Goal: Answer question/provide support

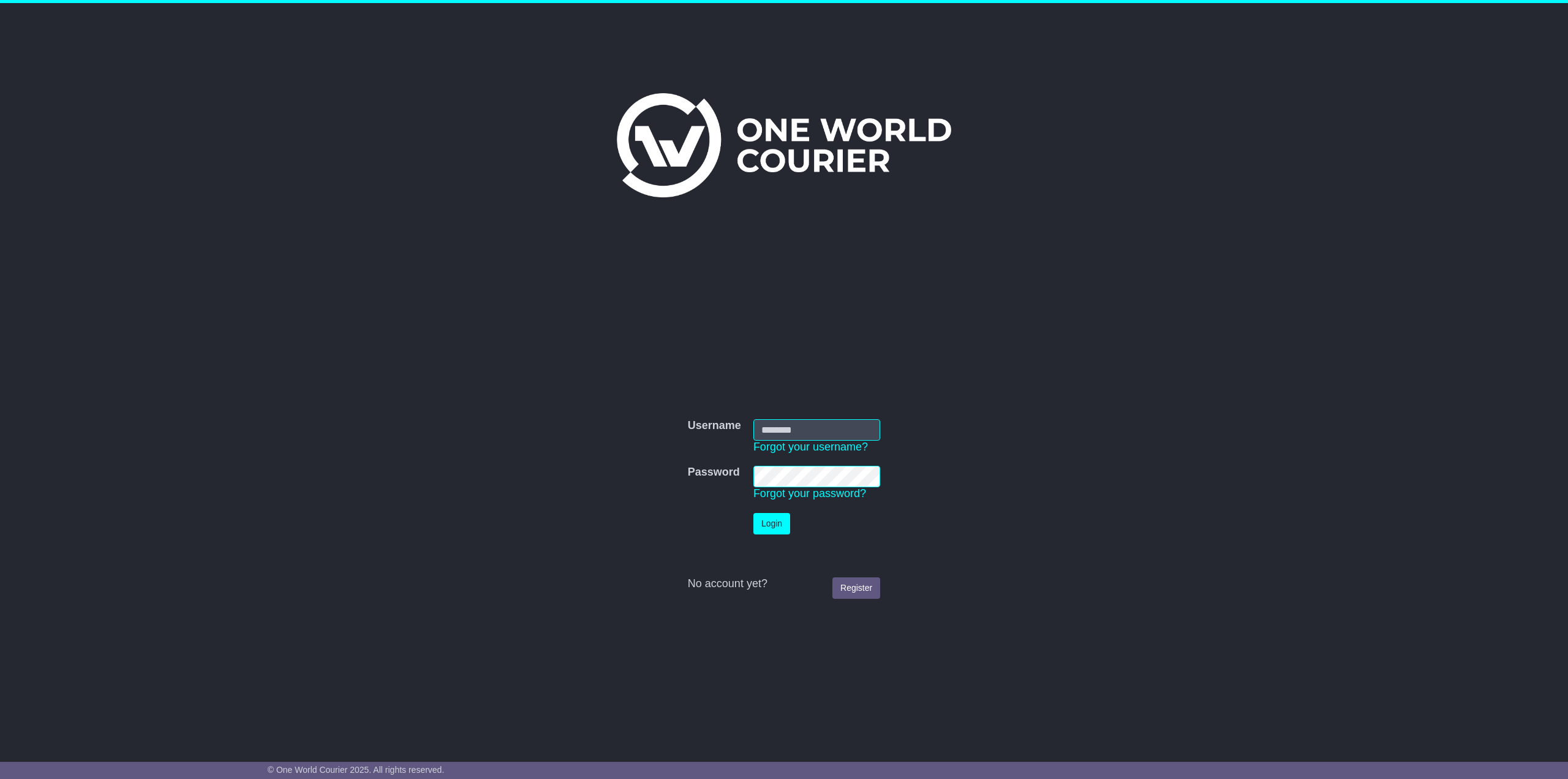
type input "**********"
click at [770, 530] on button "Login" at bounding box center [772, 523] width 37 height 21
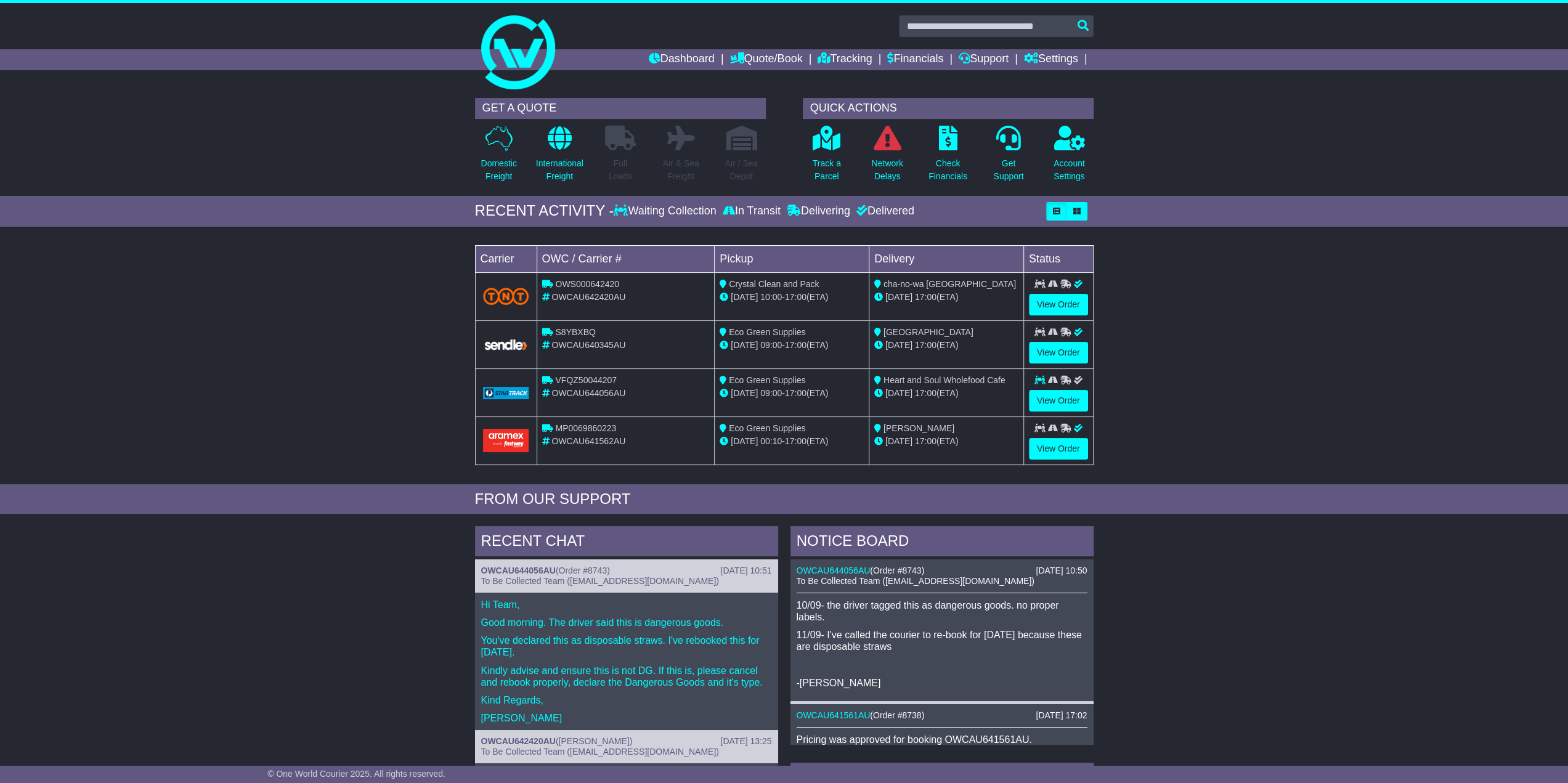
click at [613, 391] on span "OWCAU644056AU" at bounding box center [588, 393] width 74 height 10
click at [636, 394] on div "OWCAU644056AU" at bounding box center [626, 393] width 168 height 13
click at [1056, 397] on link "View Order" at bounding box center [1059, 400] width 59 height 21
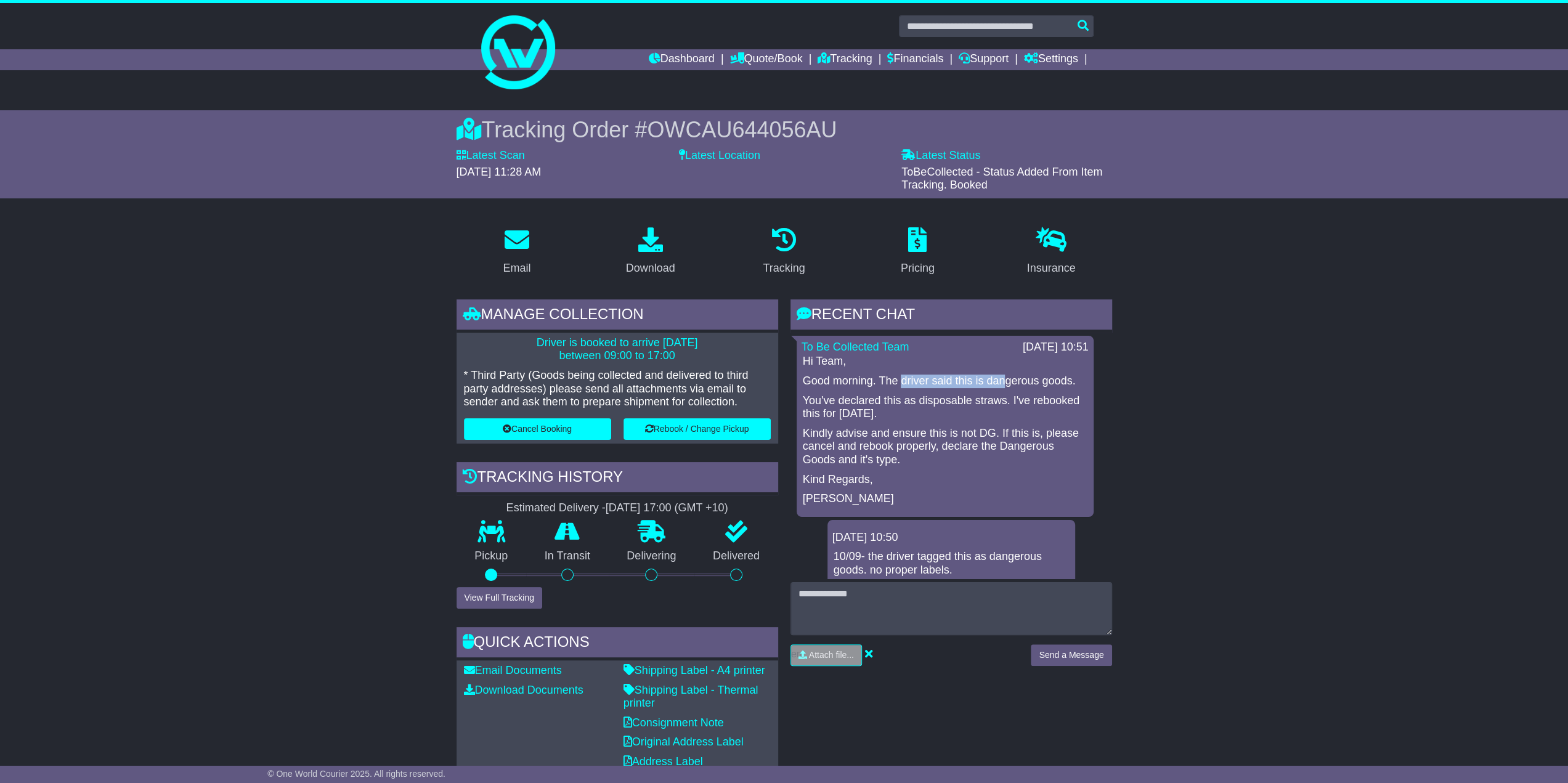
drag, startPoint x: 912, startPoint y: 385, endPoint x: 1000, endPoint y: 386, distance: 88.0
click at [1000, 386] on div "Hi Team, Good morning. The driver said this is dangerous goods. You've declared…" at bounding box center [945, 430] width 287 height 151
drag, startPoint x: 981, startPoint y: 411, endPoint x: 946, endPoint y: 413, distance: 35.1
click at [978, 412] on p "You've declared this as disposable straws. I've rebooked this for [DATE]." at bounding box center [946, 407] width 285 height 27
drag, startPoint x: 923, startPoint y: 410, endPoint x: 810, endPoint y: 397, distance: 113.7
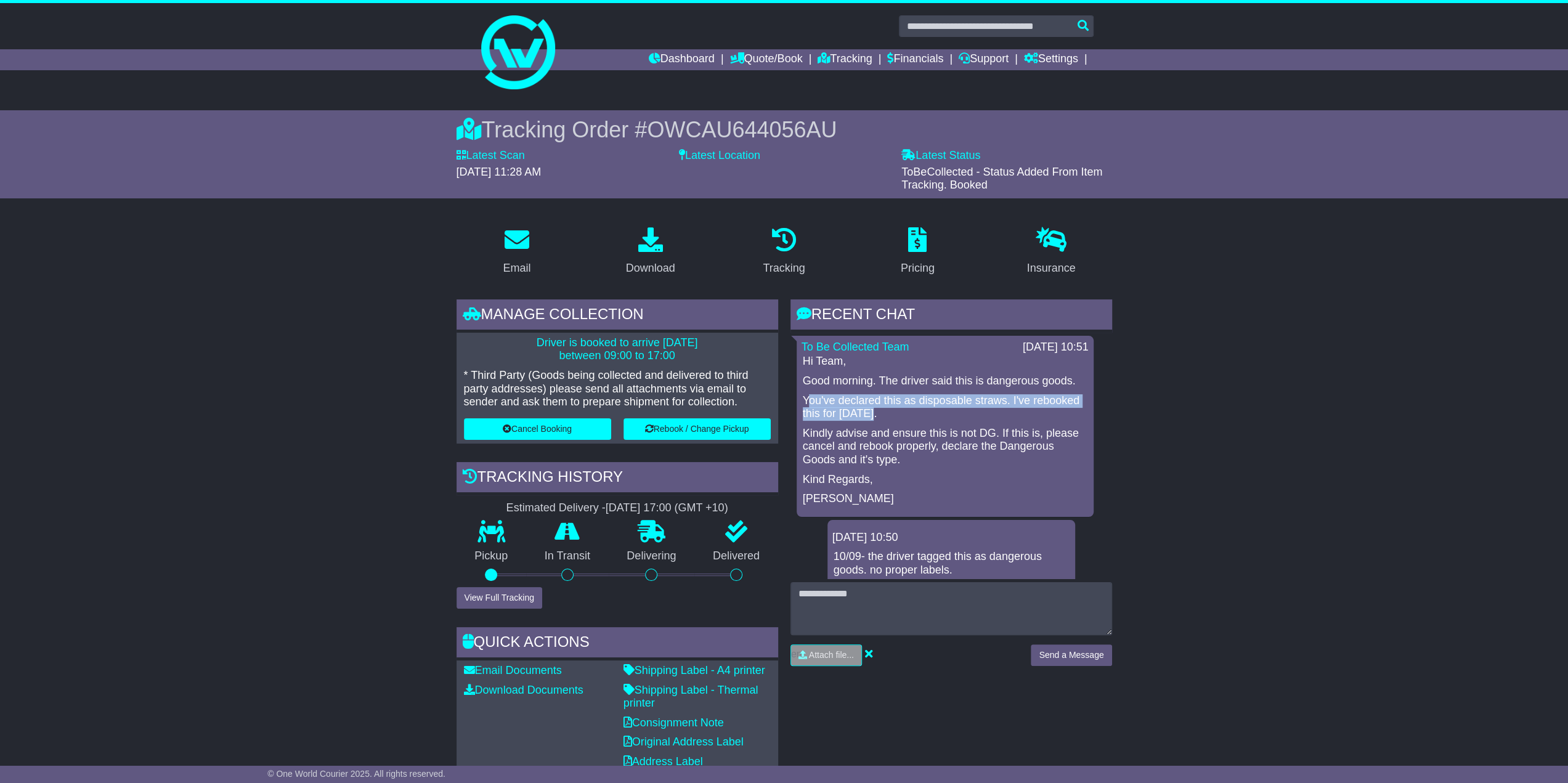
click at [810, 397] on p "You've declared this as disposable straws. I've rebooked this for [DATE]." at bounding box center [946, 407] width 285 height 27
drag, startPoint x: 802, startPoint y: 397, endPoint x: 909, endPoint y: 415, distance: 108.5
click at [909, 415] on p "You've declared this as disposable straws. I've rebooked this for [DATE]." at bounding box center [946, 407] width 285 height 27
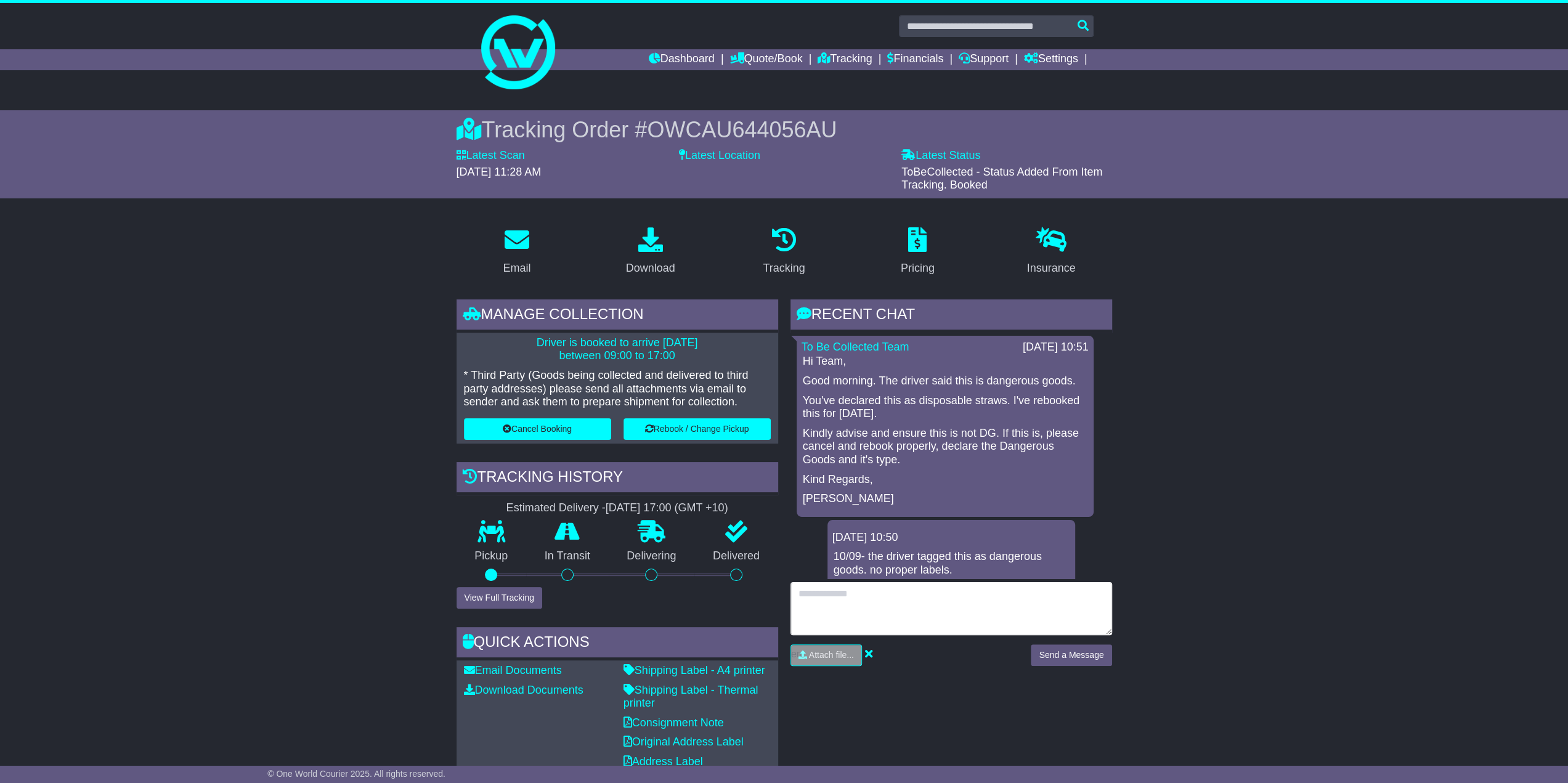
click at [866, 619] on textarea at bounding box center [952, 608] width 322 height 53
click at [905, 604] on textarea at bounding box center [952, 608] width 322 height 53
type textarea "**********"
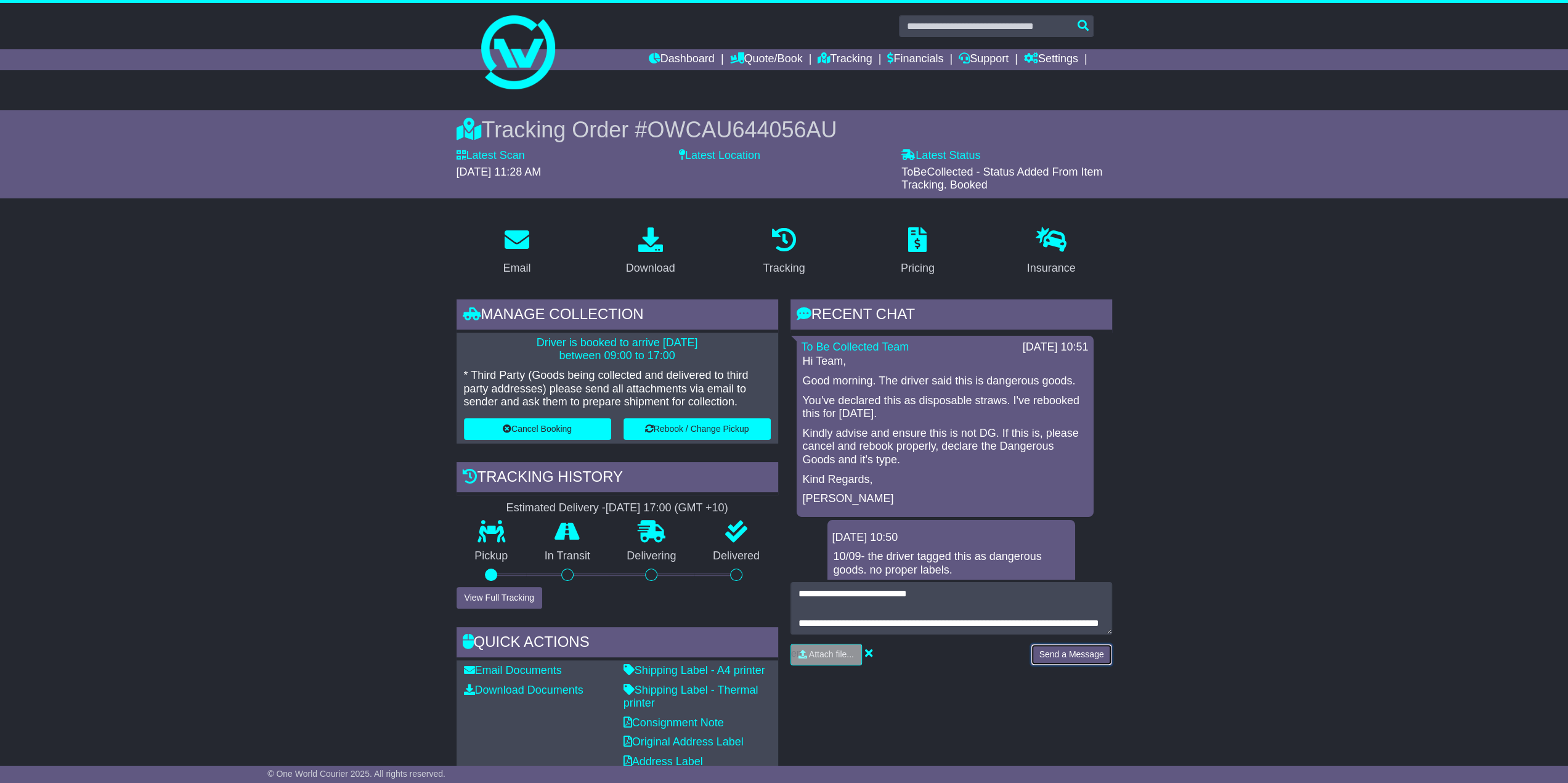
click at [1082, 655] on button "Send a Message" at bounding box center [1072, 654] width 81 height 21
